Goal: Task Accomplishment & Management: Use online tool/utility

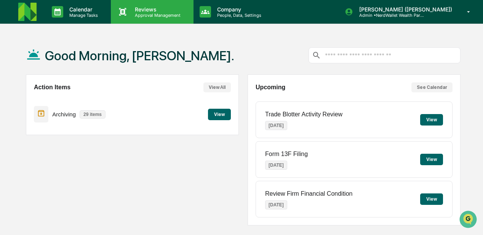
click at [150, 13] on p "Approval Management" at bounding box center [157, 15] width 56 height 5
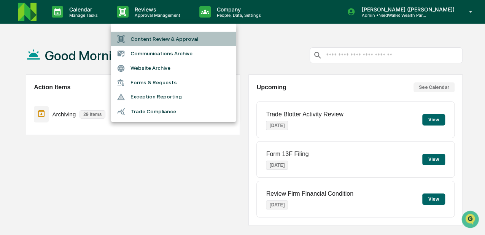
click at [153, 40] on li "Content Review & Approval" at bounding box center [174, 39] width 126 height 14
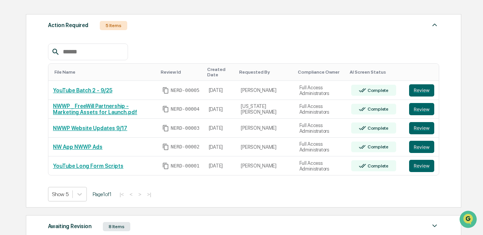
scroll to position [127, 0]
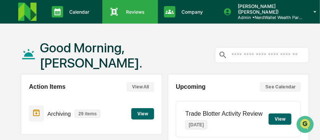
click at [130, 12] on p "Reviews" at bounding box center [134, 12] width 29 height 6
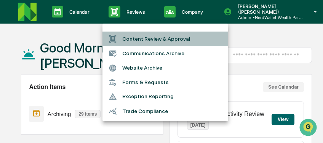
click at [137, 38] on li "Content Review & Approval" at bounding box center [165, 39] width 126 height 14
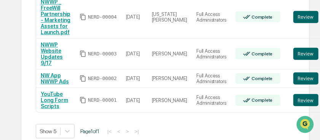
scroll to position [228, 0]
